Goal: Find contact information

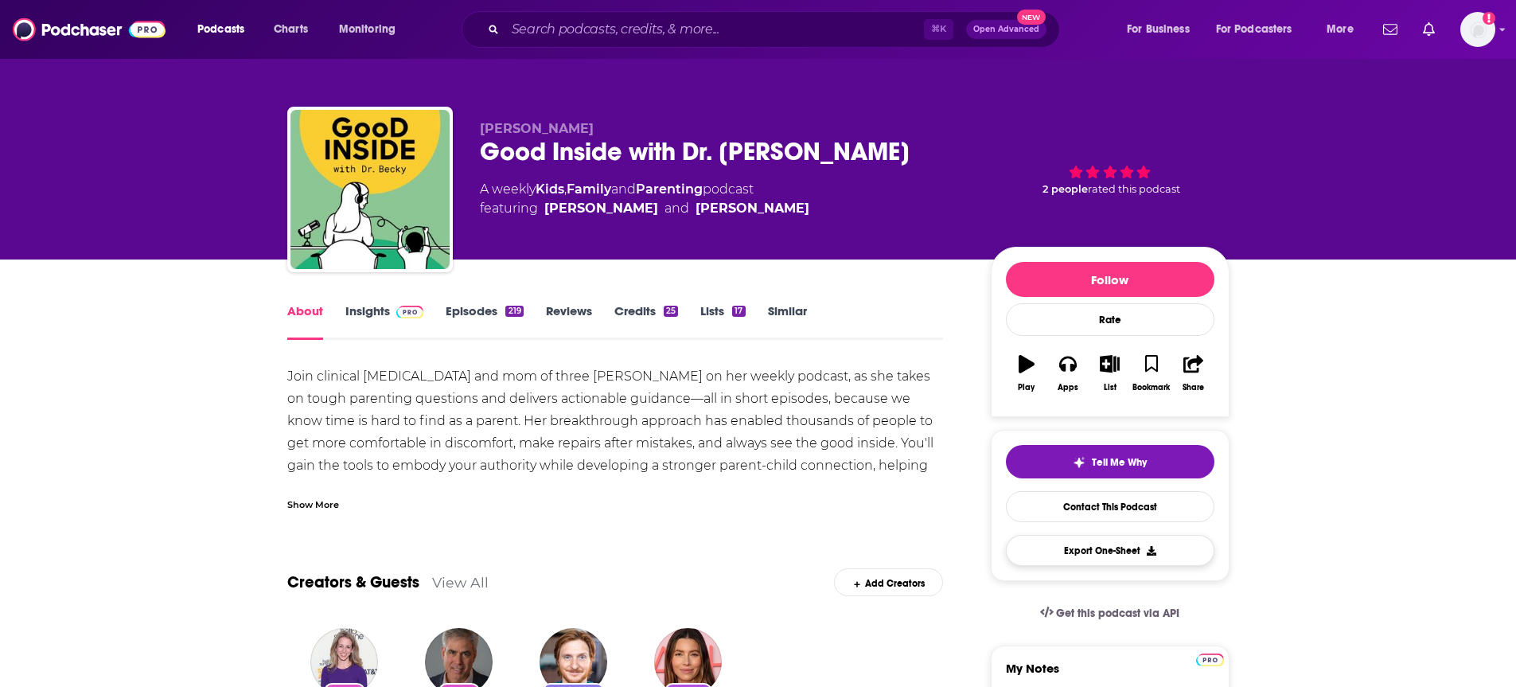
scroll to position [185, 0]
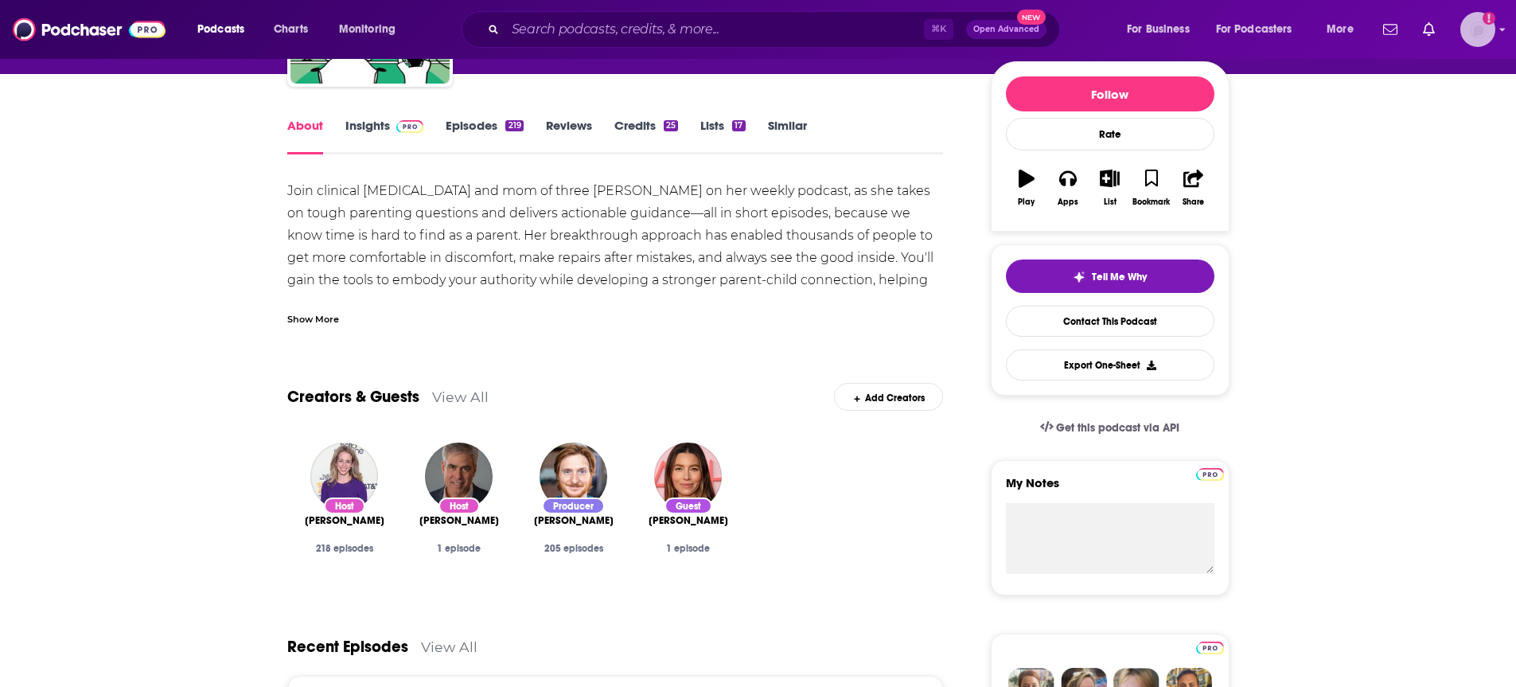
click at [1460, 33] on img "Logged in as lkrain" at bounding box center [1477, 29] width 35 height 35
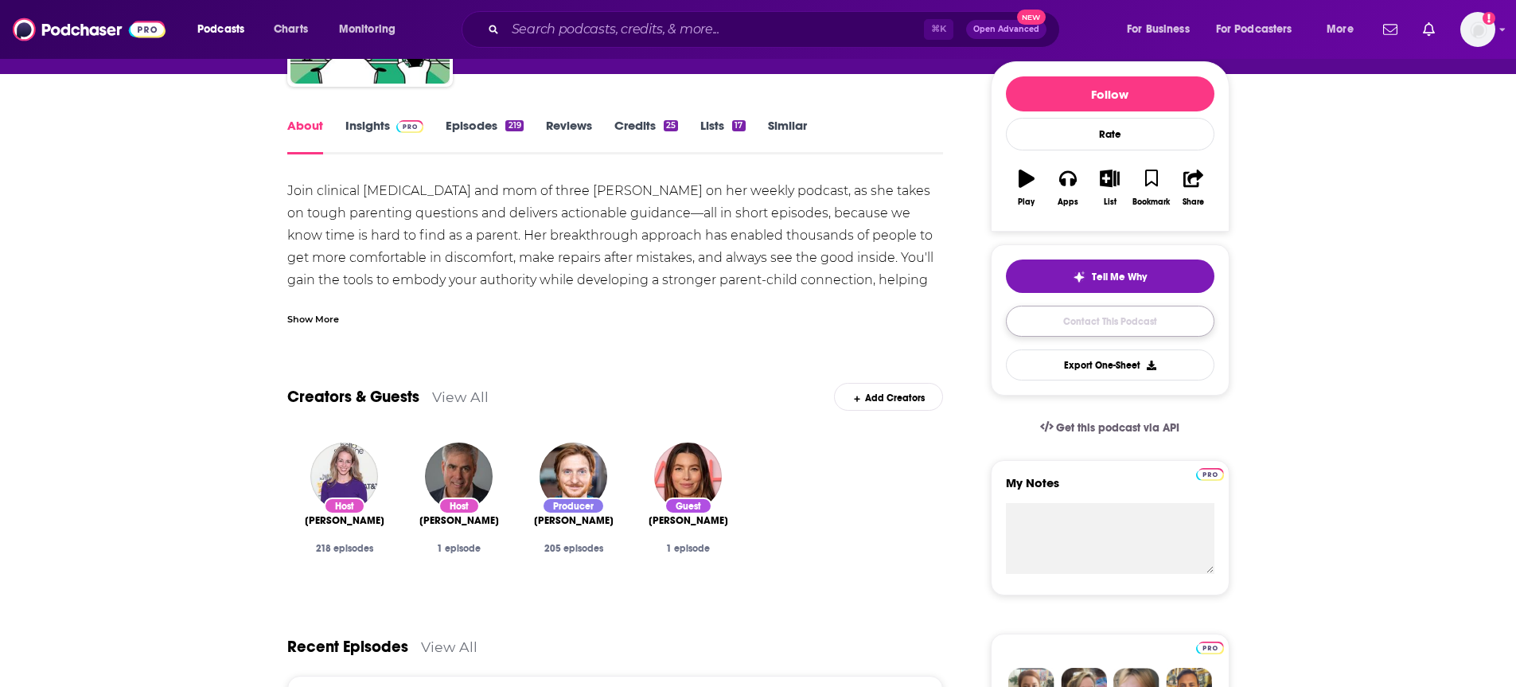
click at [1157, 321] on link "Contact This Podcast" at bounding box center [1110, 321] width 208 height 31
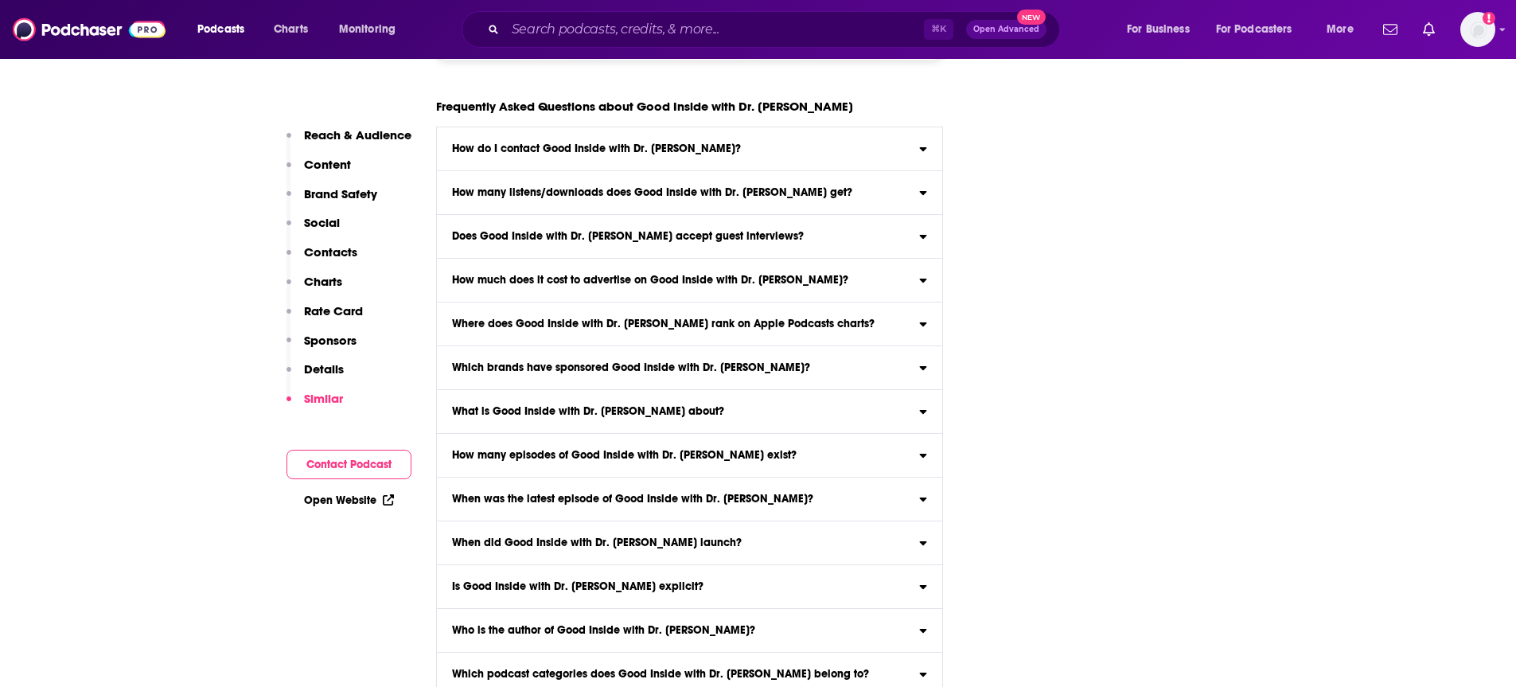
scroll to position [8458, 0]
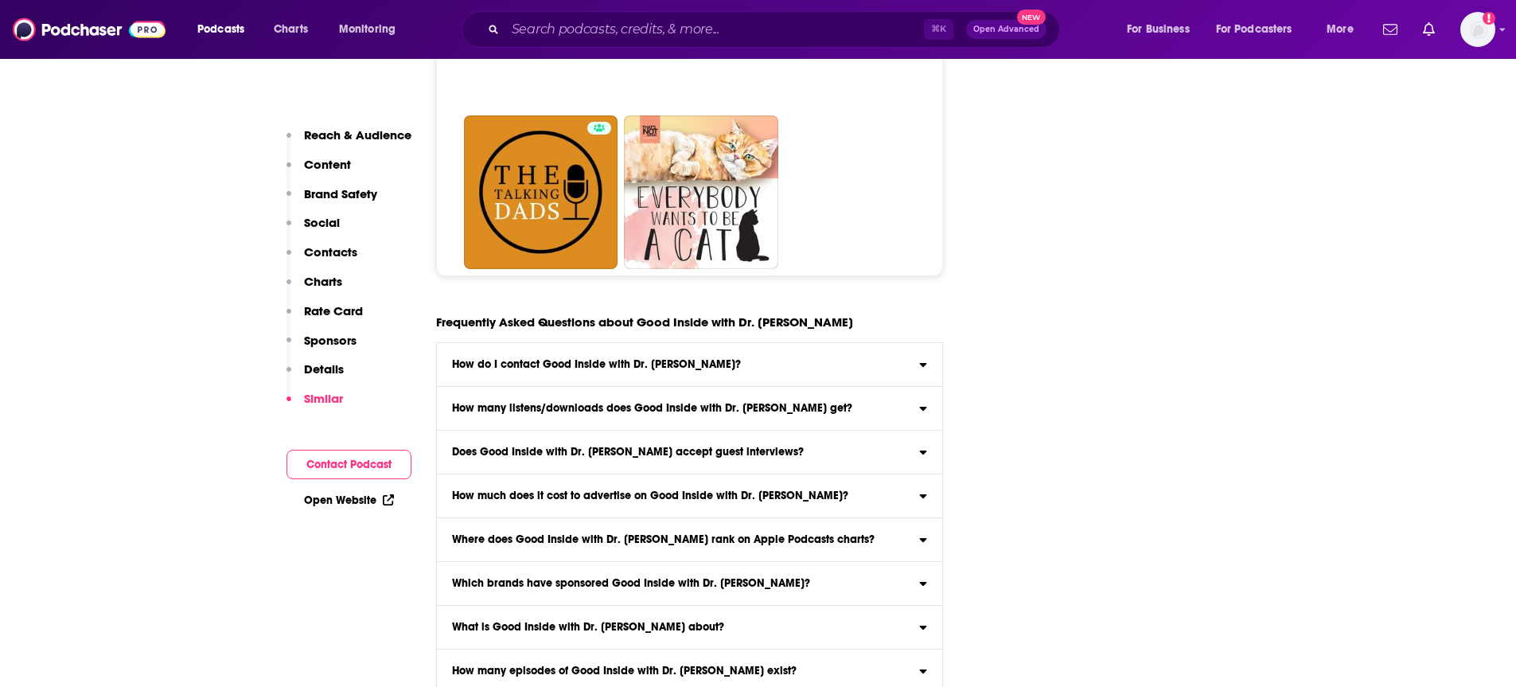
click at [756, 343] on label "How do I contact Good Inside with Dr. [PERSON_NAME]? Click here to view contact…" at bounding box center [690, 365] width 506 height 44
click at [0, 0] on input "How do I contact Good Inside with Dr. [PERSON_NAME]? Click here to view contact…" at bounding box center [0, 0] width 0 height 0
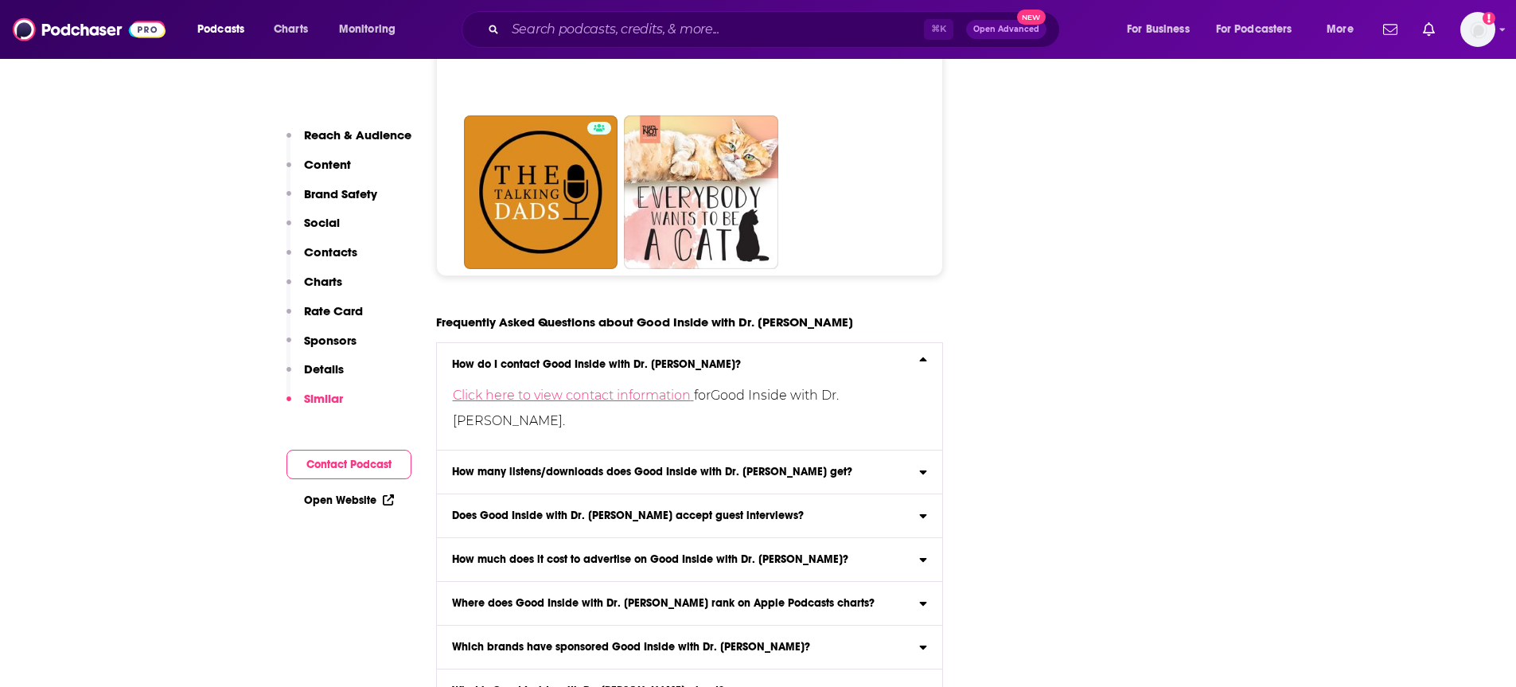
click at [640, 387] on link "Click here to view contact information" at bounding box center [573, 394] width 241 height 15
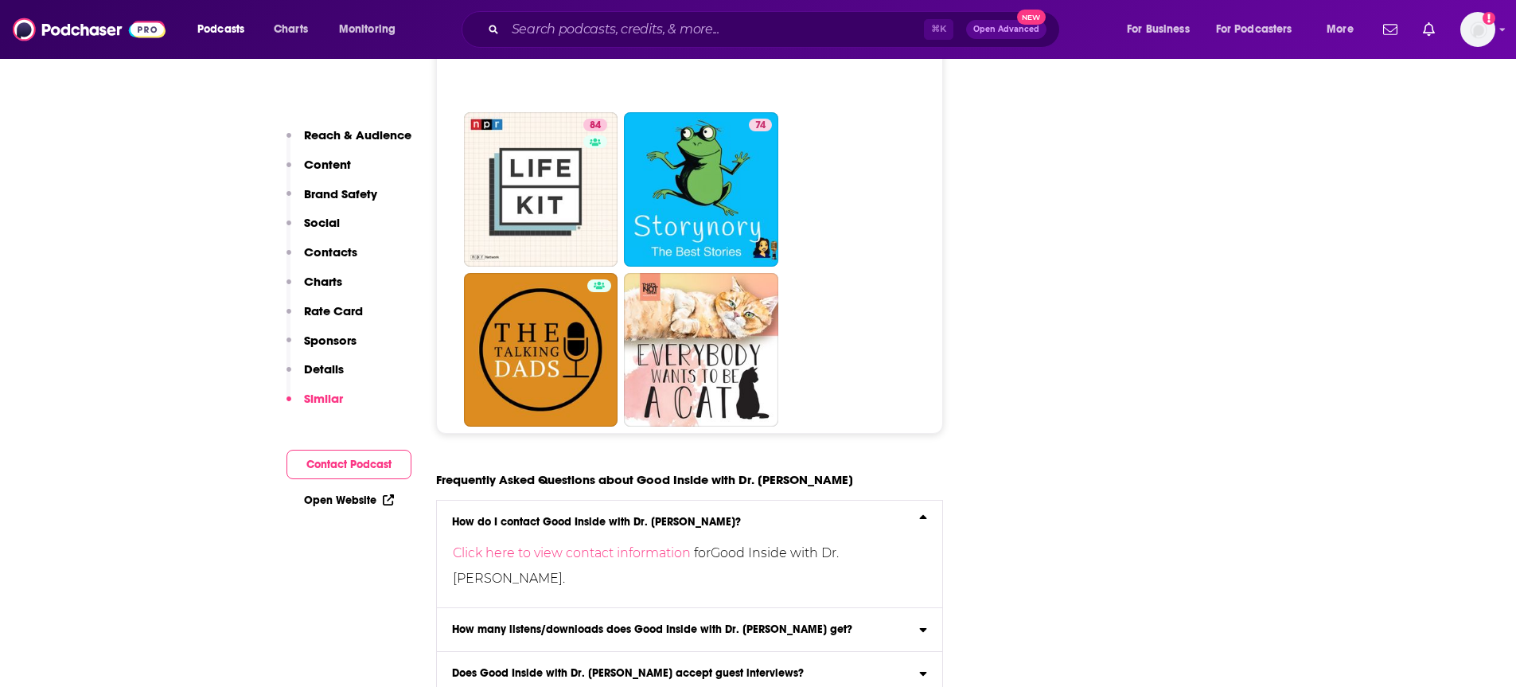
scroll to position [8712, 0]
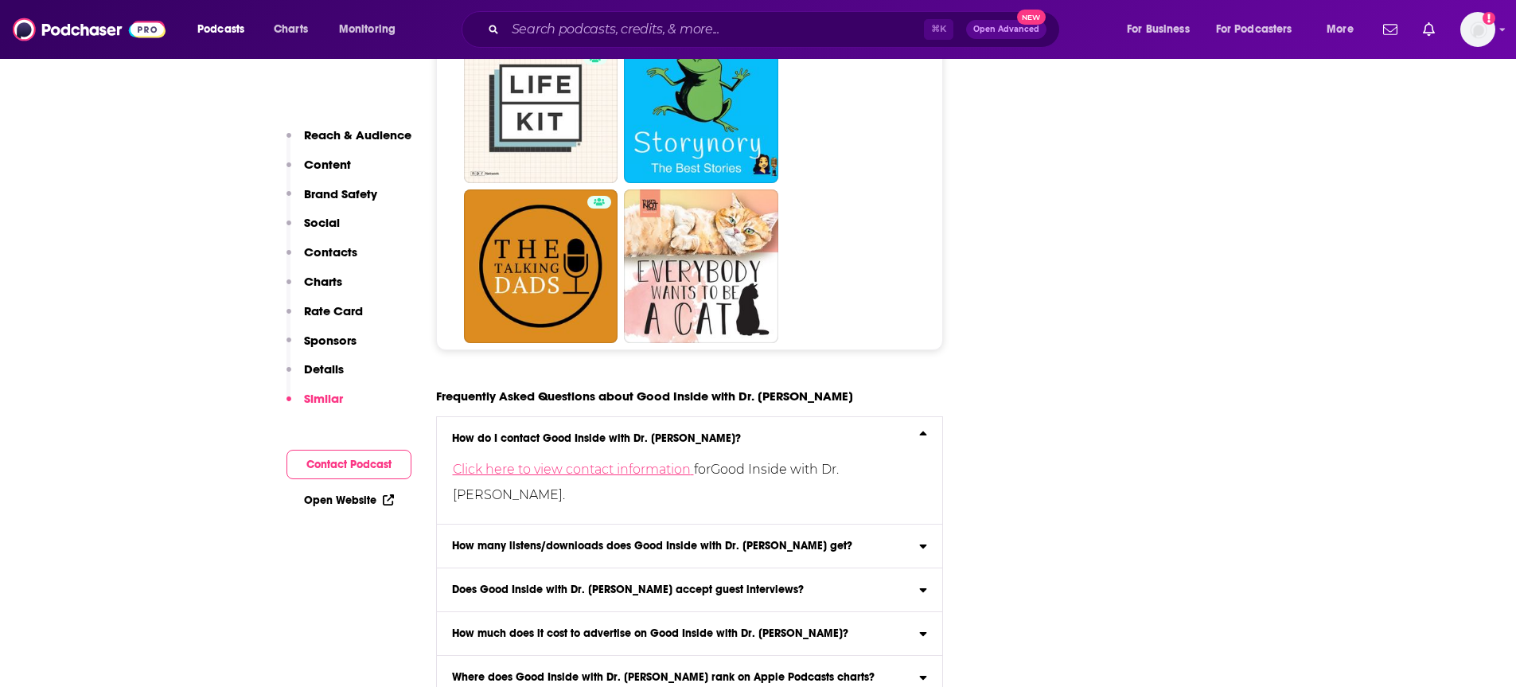
click at [543, 461] on link "Click here to view contact information" at bounding box center [573, 468] width 241 height 15
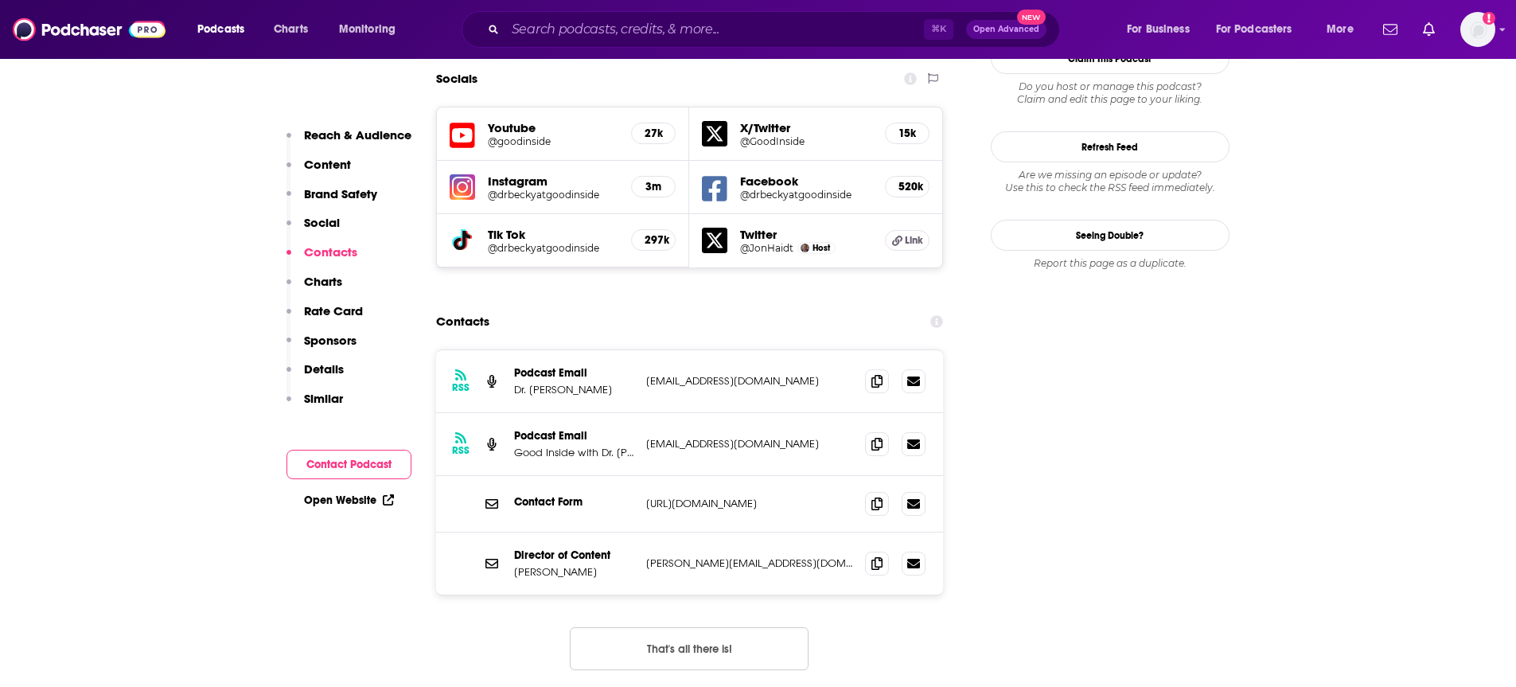
scroll to position [1861, 0]
